Goal: Book appointment/travel/reservation

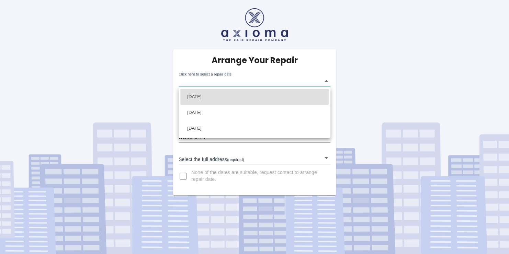
click at [268, 84] on body "Arrange Your Repair Click here to select a repair date ​ Phone Number   * 07729…" at bounding box center [254, 127] width 509 height 254
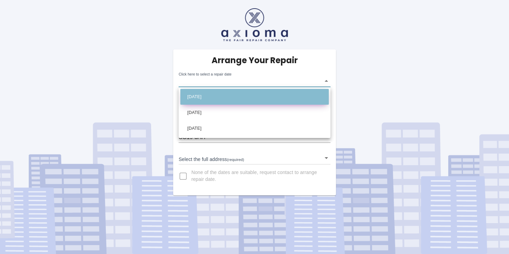
click at [245, 96] on li "[DATE]" at bounding box center [254, 97] width 148 height 16
type input "[DATE]T00:00:00.000Z"
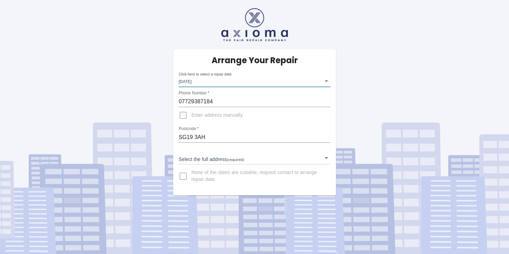
click at [184, 116] on input "Enter address manually" at bounding box center [183, 115] width 16 height 16
checkbox input "true"
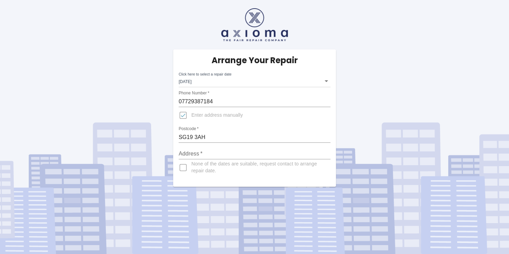
click at [213, 153] on input "Address   *" at bounding box center [255, 153] width 152 height 11
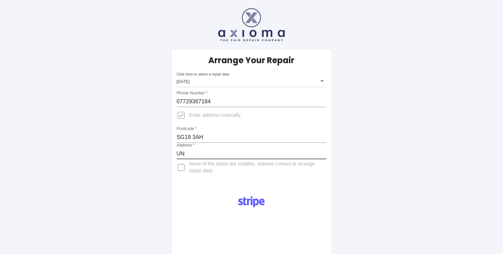
type input "U"
type input "r"
click at [213, 152] on input "REMTECH LTD UNIT 10B" at bounding box center [252, 153] width 150 height 11
click at [272, 154] on input "REMTECH LTD, UNIT 10B" at bounding box center [252, 153] width 150 height 11
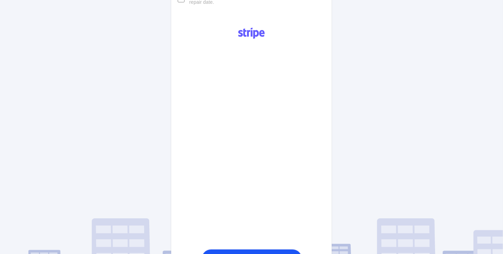
scroll to position [169, 0]
type input "REMTECH LTD, [STREET_ADDRESS]"
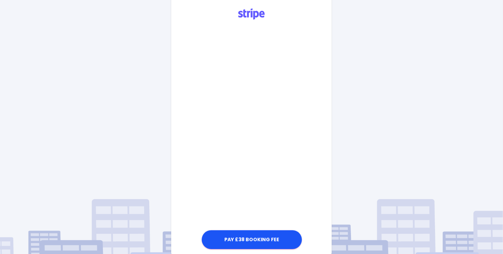
scroll to position [187, 0]
